Goal: Task Accomplishment & Management: Use online tool/utility

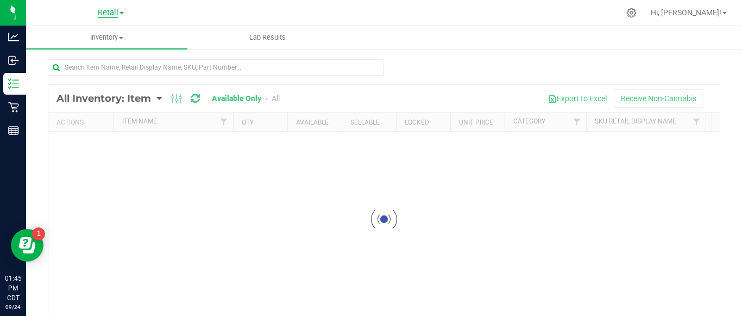
click at [114, 12] on span "Retail" at bounding box center [108, 13] width 21 height 10
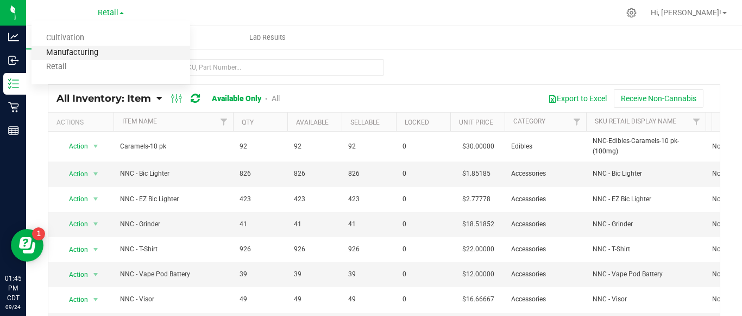
click at [129, 47] on link "Manufacturing" at bounding box center [111, 53] width 159 height 15
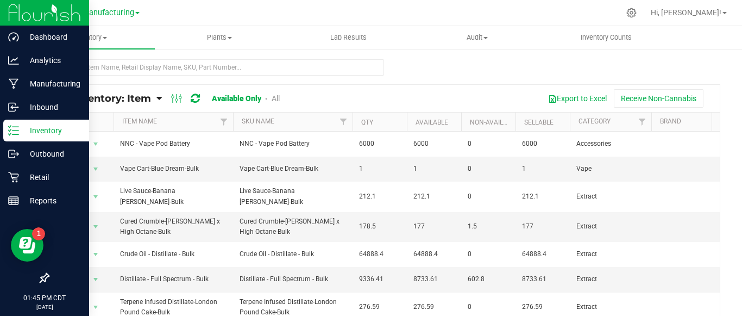
click at [9, 129] on icon at bounding box center [13, 130] width 11 height 11
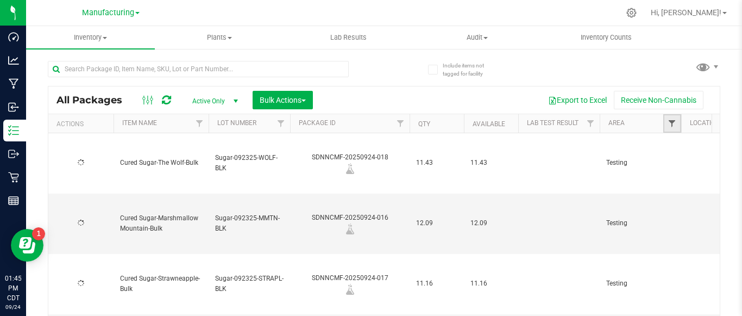
click at [673, 123] on span "Filter" at bounding box center [672, 123] width 9 height 9
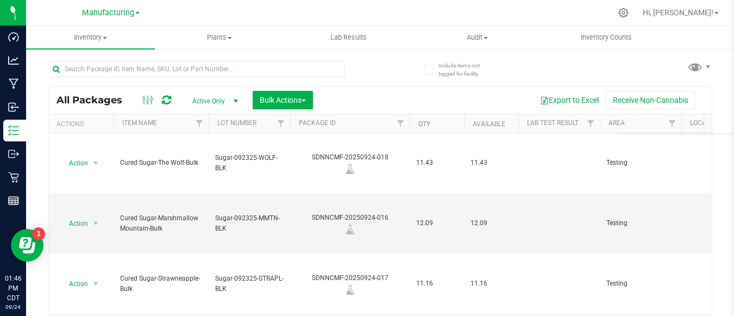
click at [595, 73] on div "All Packages Active Only Active Only Lab Samples Locked All Bulk Actions Add to…" at bounding box center [380, 205] width 664 height 308
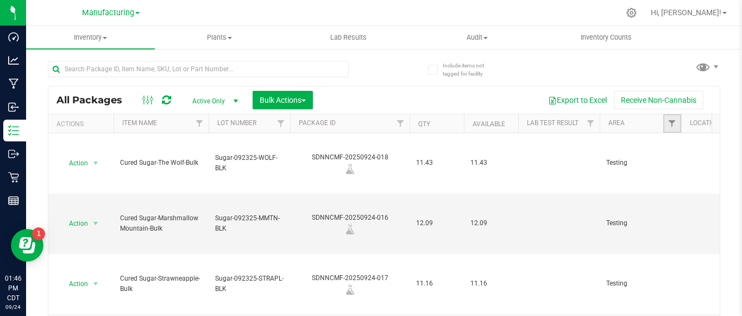
click at [677, 121] on link "Filter" at bounding box center [672, 123] width 18 height 18
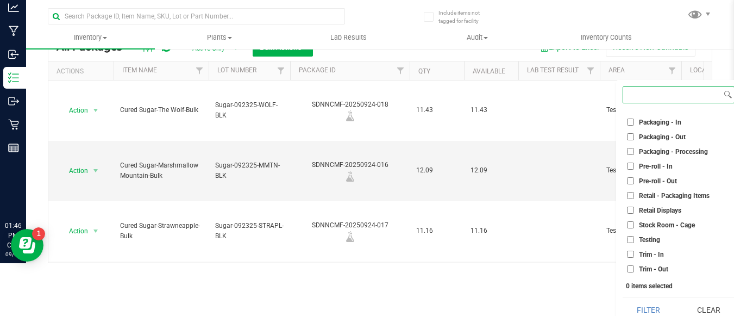
scroll to position [53, 0]
click at [657, 136] on span "Packaging - Out" at bounding box center [662, 136] width 47 height 7
click at [634, 136] on input "Packaging - Out" at bounding box center [630, 136] width 7 height 7
checkbox input "true"
click at [660, 150] on span "Packaging - Processing" at bounding box center [673, 151] width 69 height 7
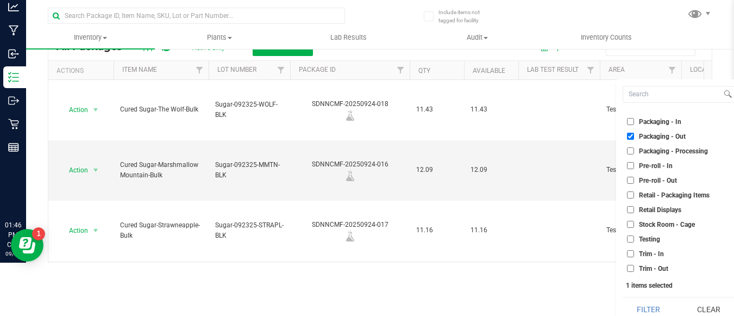
click at [634, 150] on input "Packaging - Processing" at bounding box center [630, 150] width 7 height 7
checkbox input "true"
click at [663, 309] on button "Filter" at bounding box center [648, 309] width 52 height 24
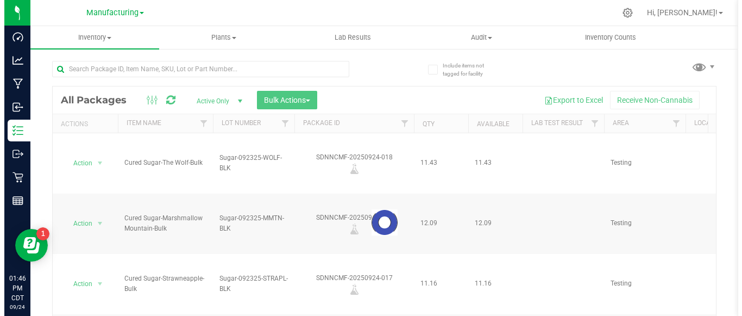
scroll to position [0, 0]
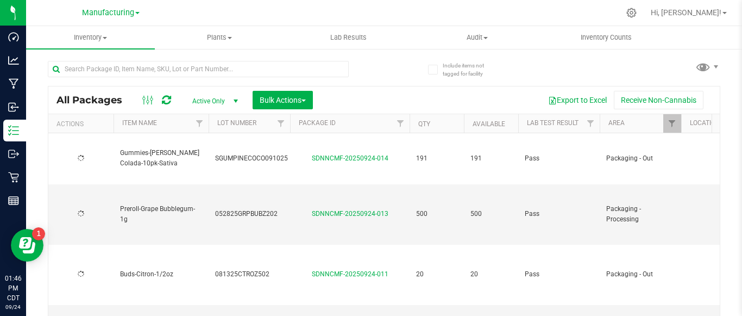
type input "[DATE]"
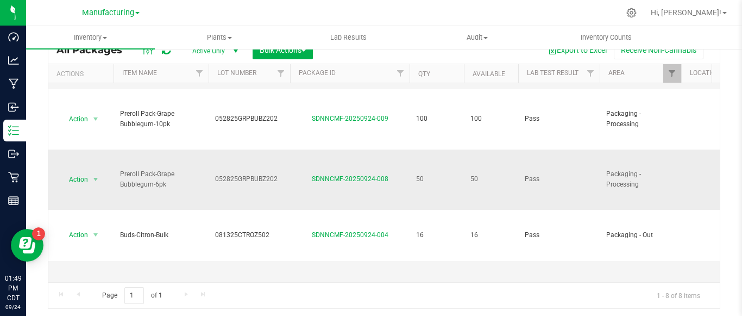
scroll to position [56, 0]
